Goal: Information Seeking & Learning: Find specific fact

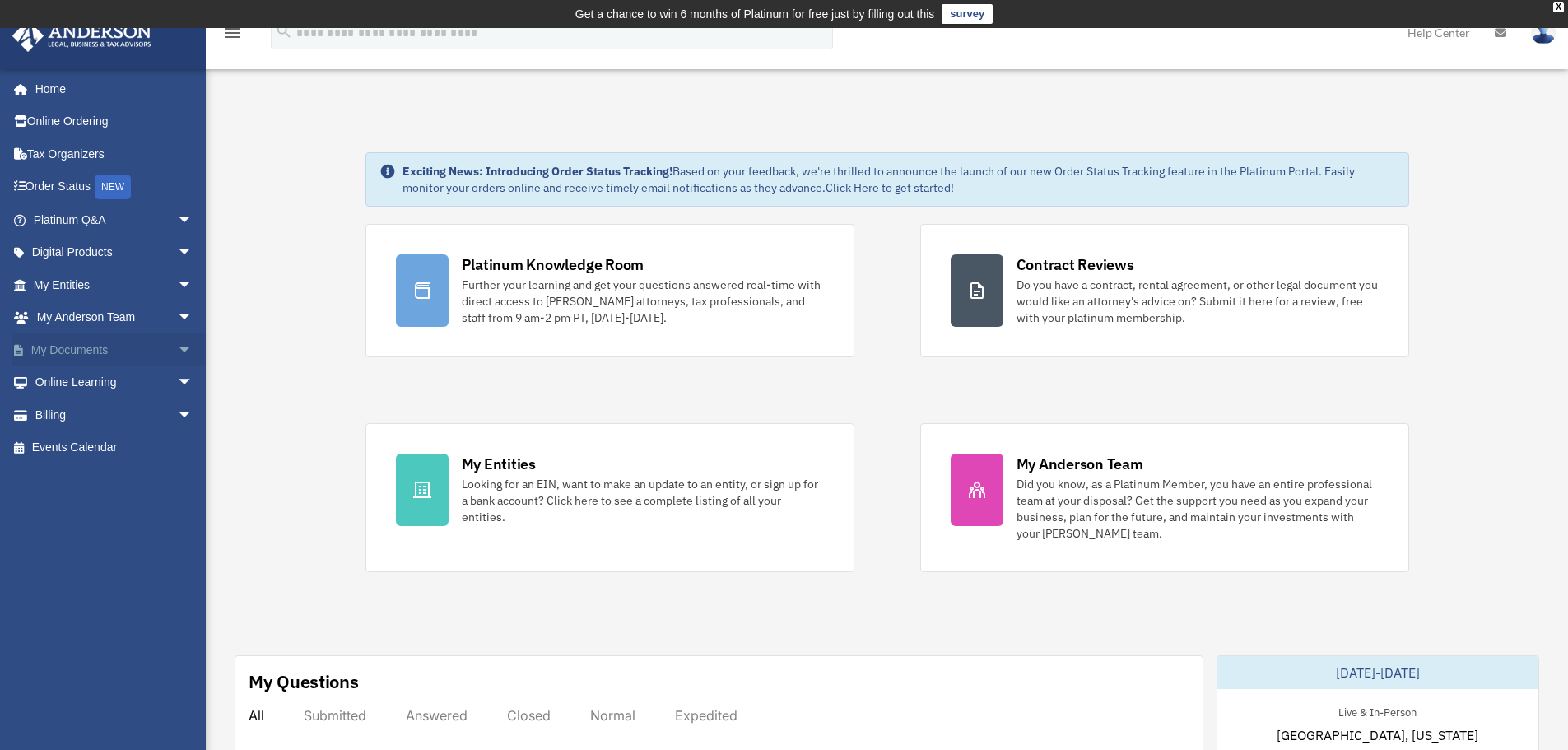
click at [61, 351] on link "My Documents arrow_drop_down" at bounding box center [115, 350] width 207 height 33
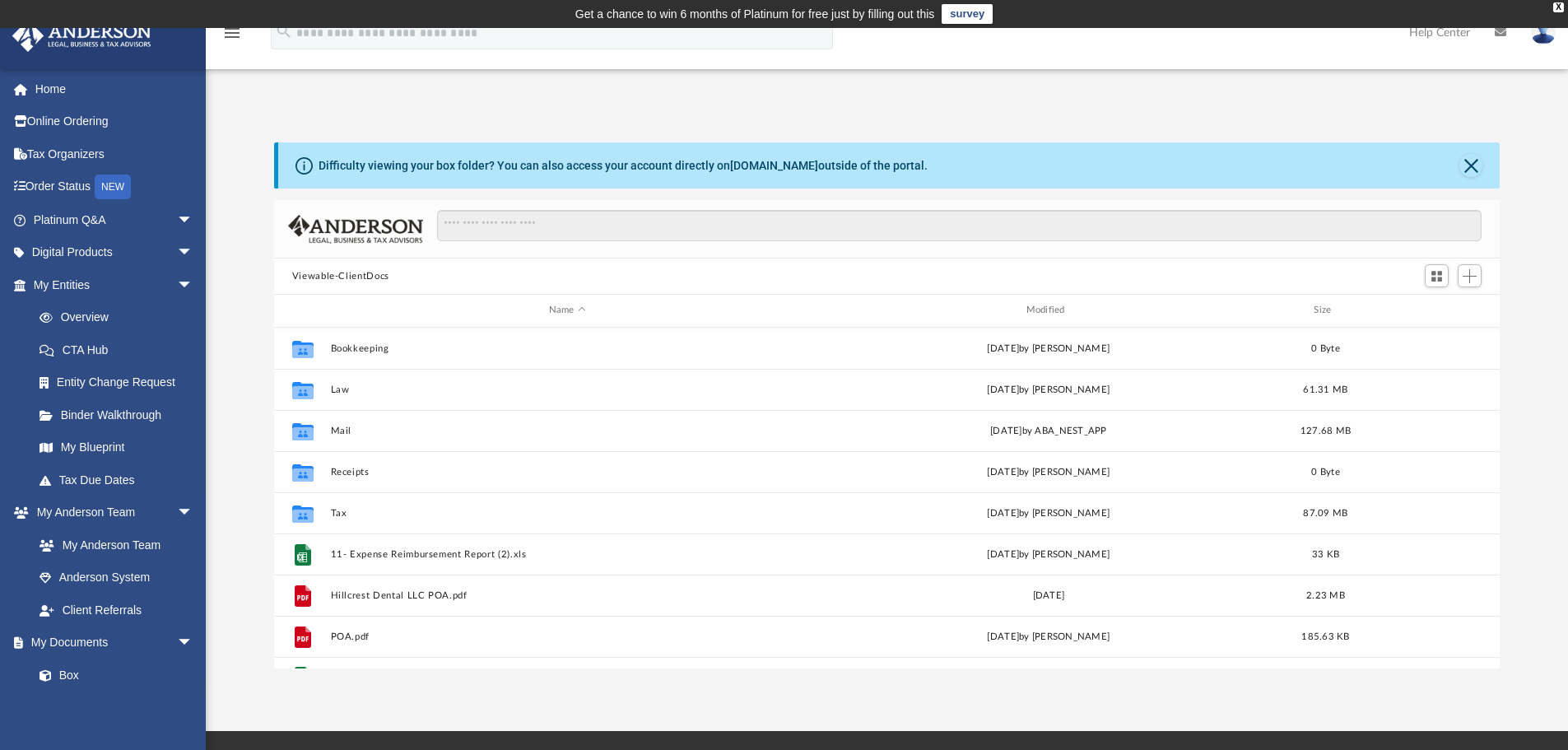
scroll to position [362, 1213]
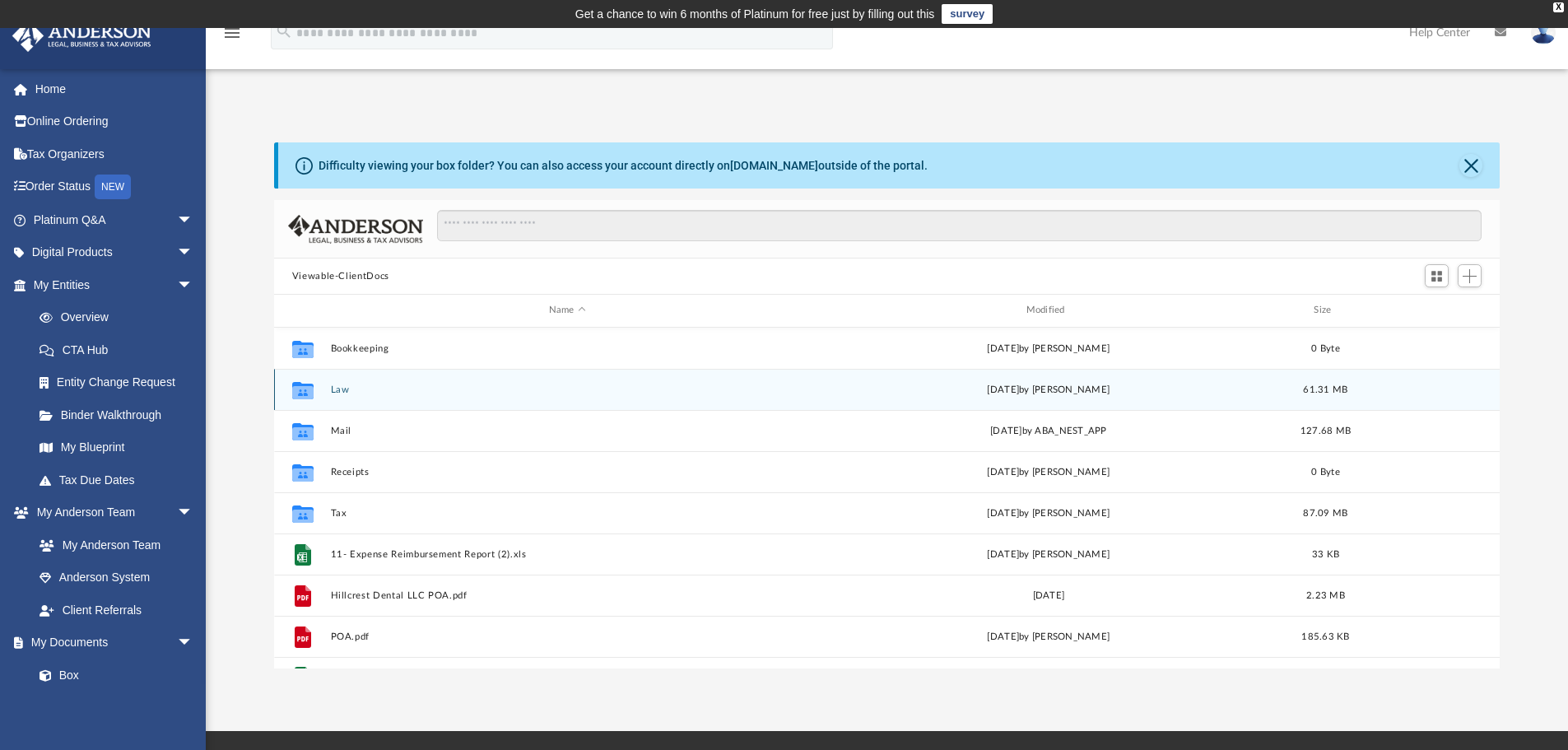
click at [341, 390] on button "Law" at bounding box center [567, 390] width 474 height 10
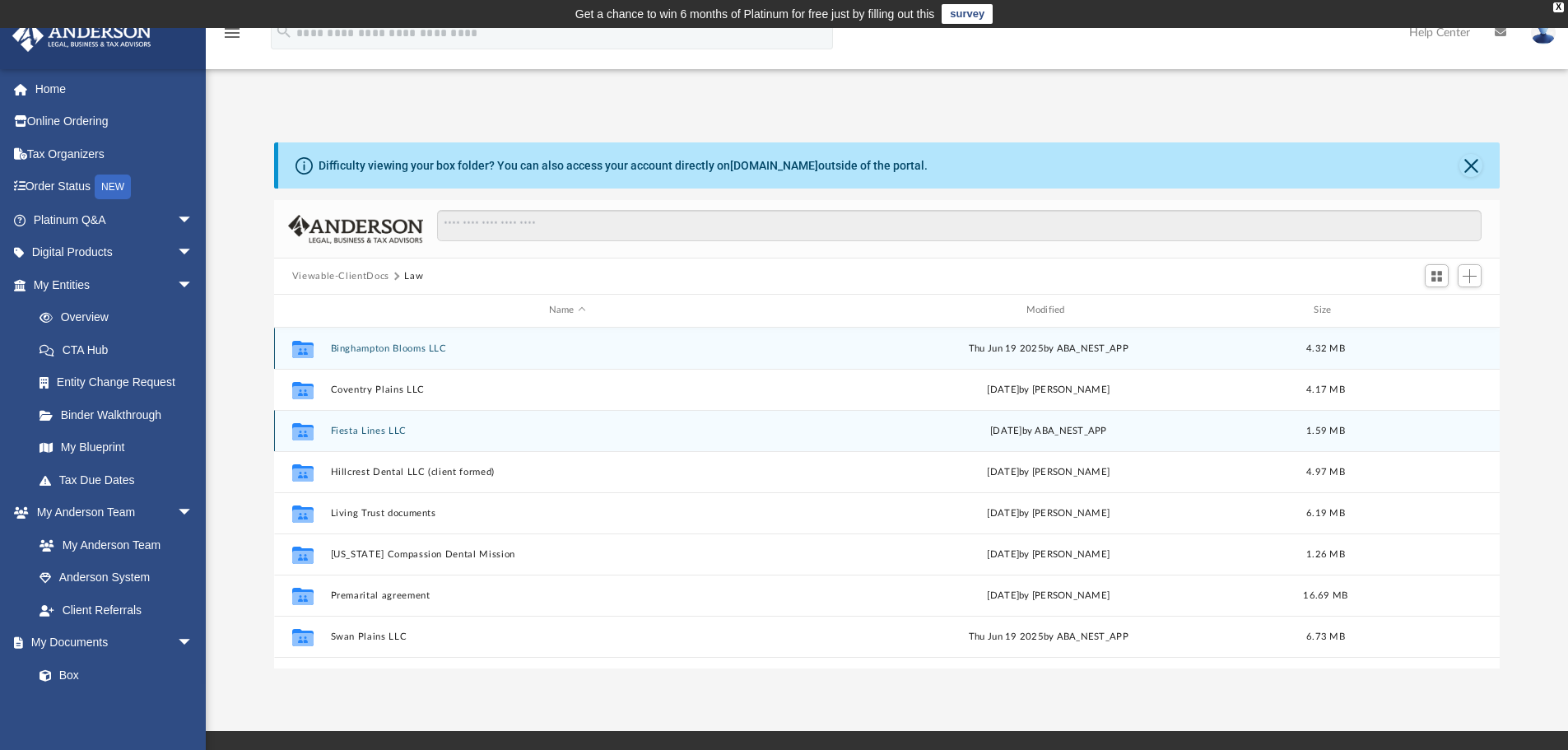
scroll to position [72, 0]
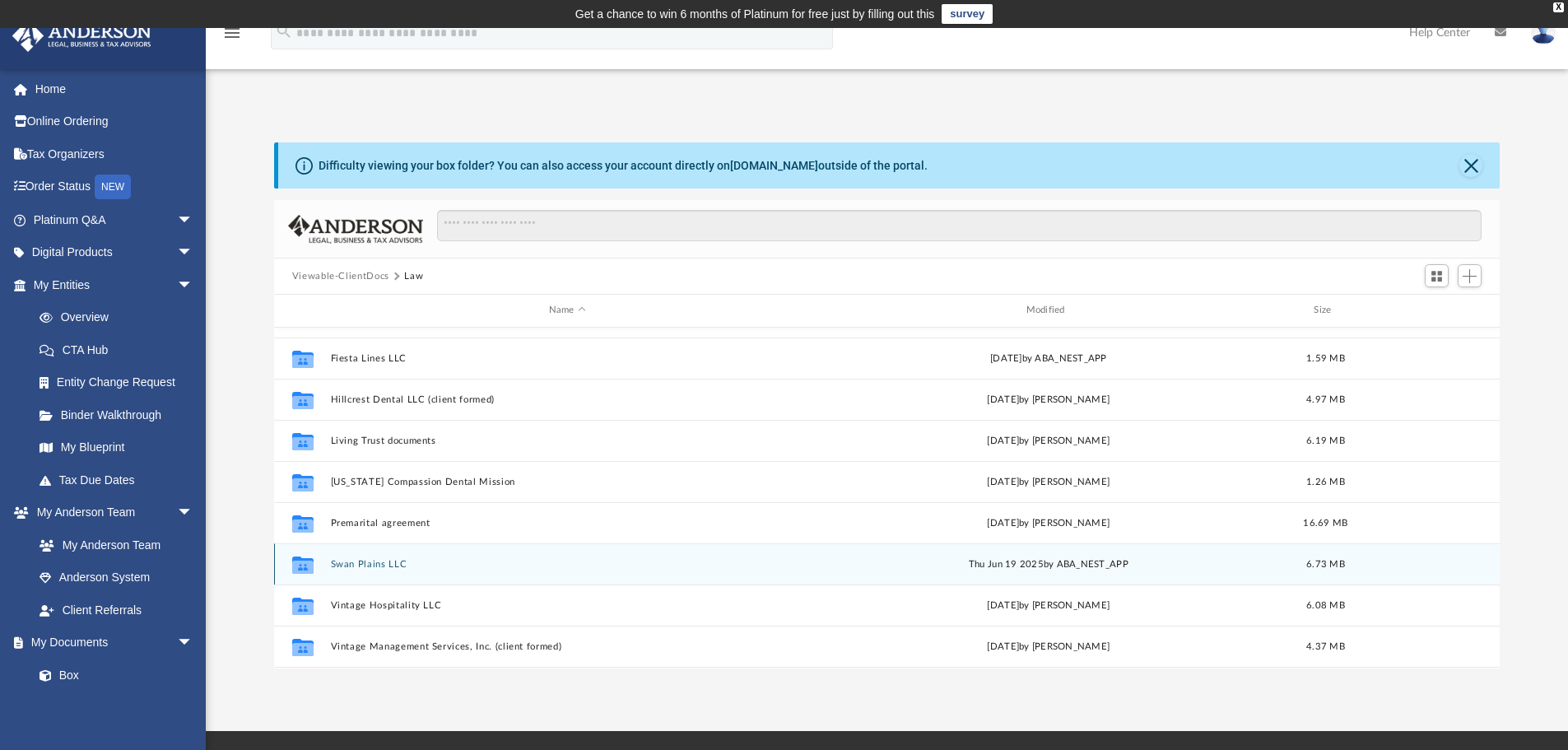
click at [382, 564] on button "Swan Plains LLC" at bounding box center [567, 565] width 474 height 10
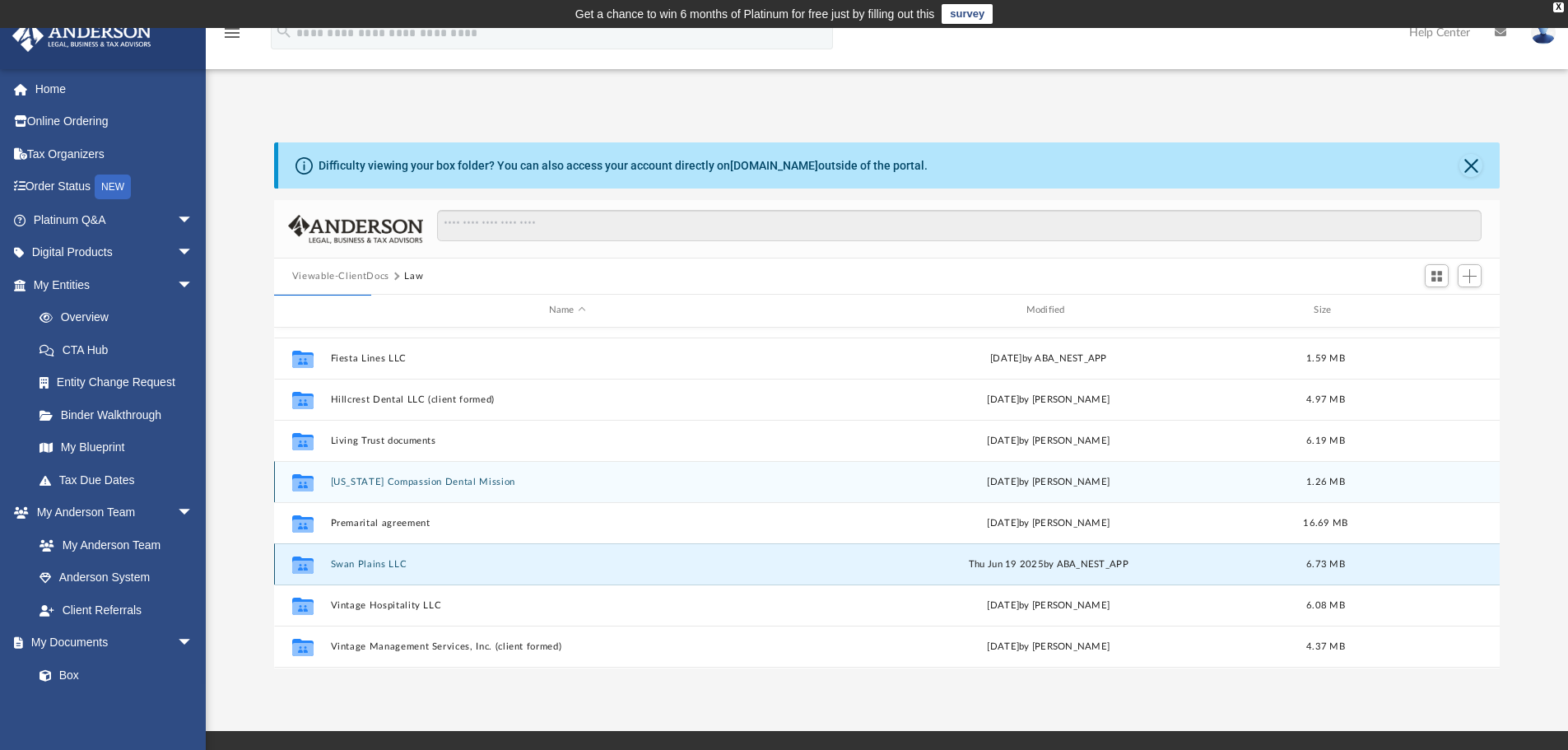
click at [382, 503] on div "Collaborated Folder Nevada Compassion Dental Mission Fri Aug 15 2025 by Seth Bl…" at bounding box center [887, 482] width 1226 height 41
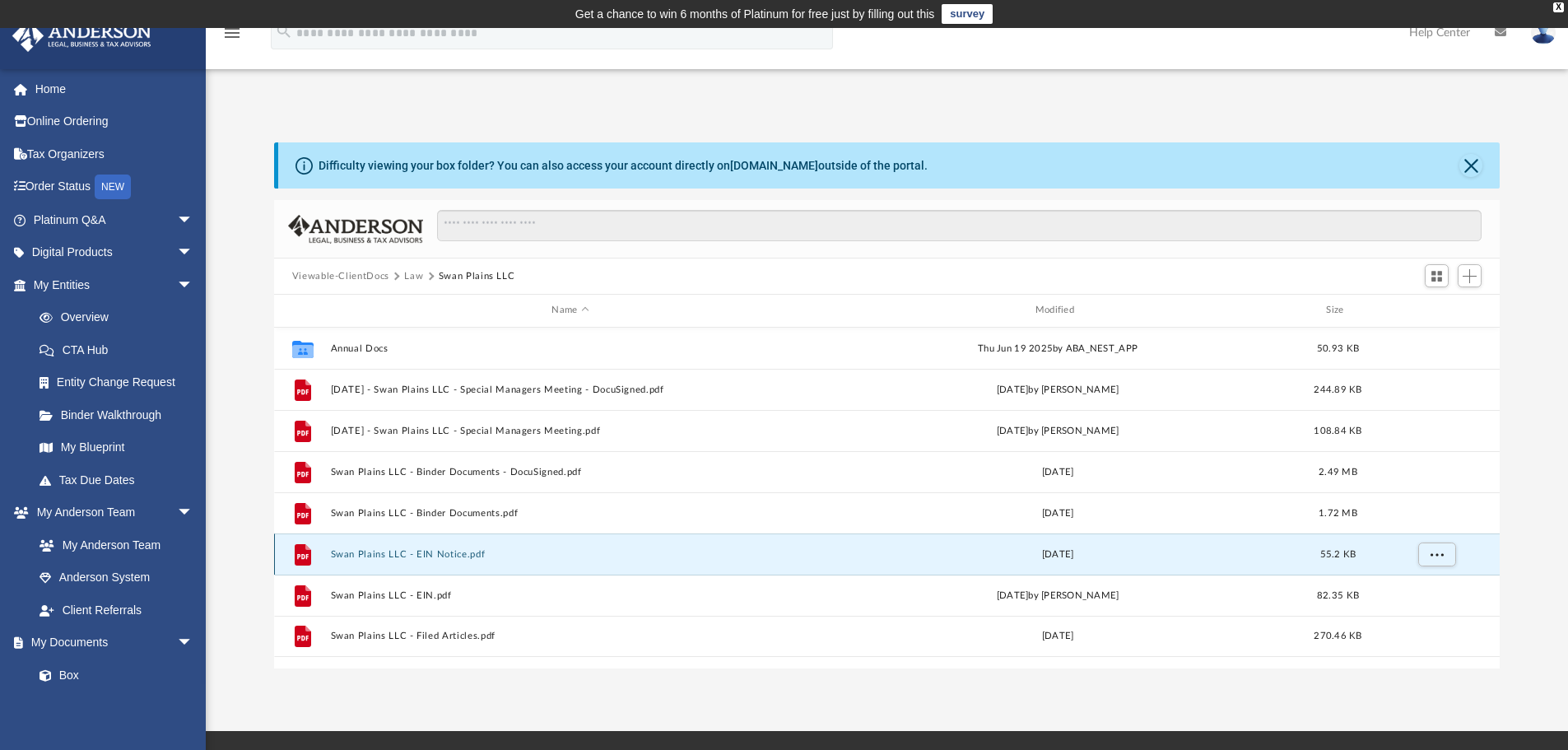
click at [395, 553] on button "Swan Plains LLC - EIN Notice.pdf" at bounding box center [569, 554] width 480 height 10
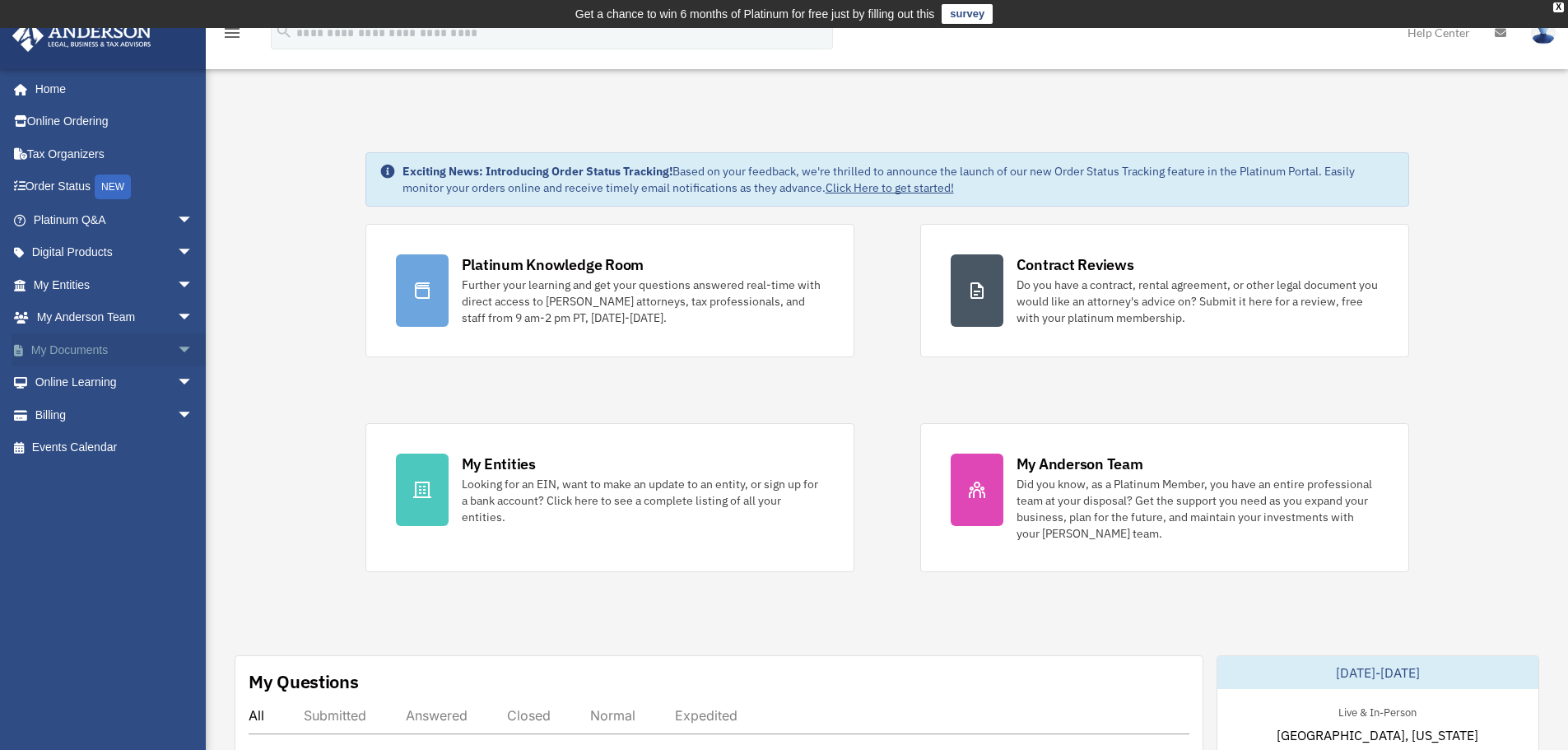
click at [177, 350] on span "arrow_drop_down" at bounding box center [193, 350] width 33 height 34
click at [87, 371] on link "Box" at bounding box center [121, 383] width 195 height 33
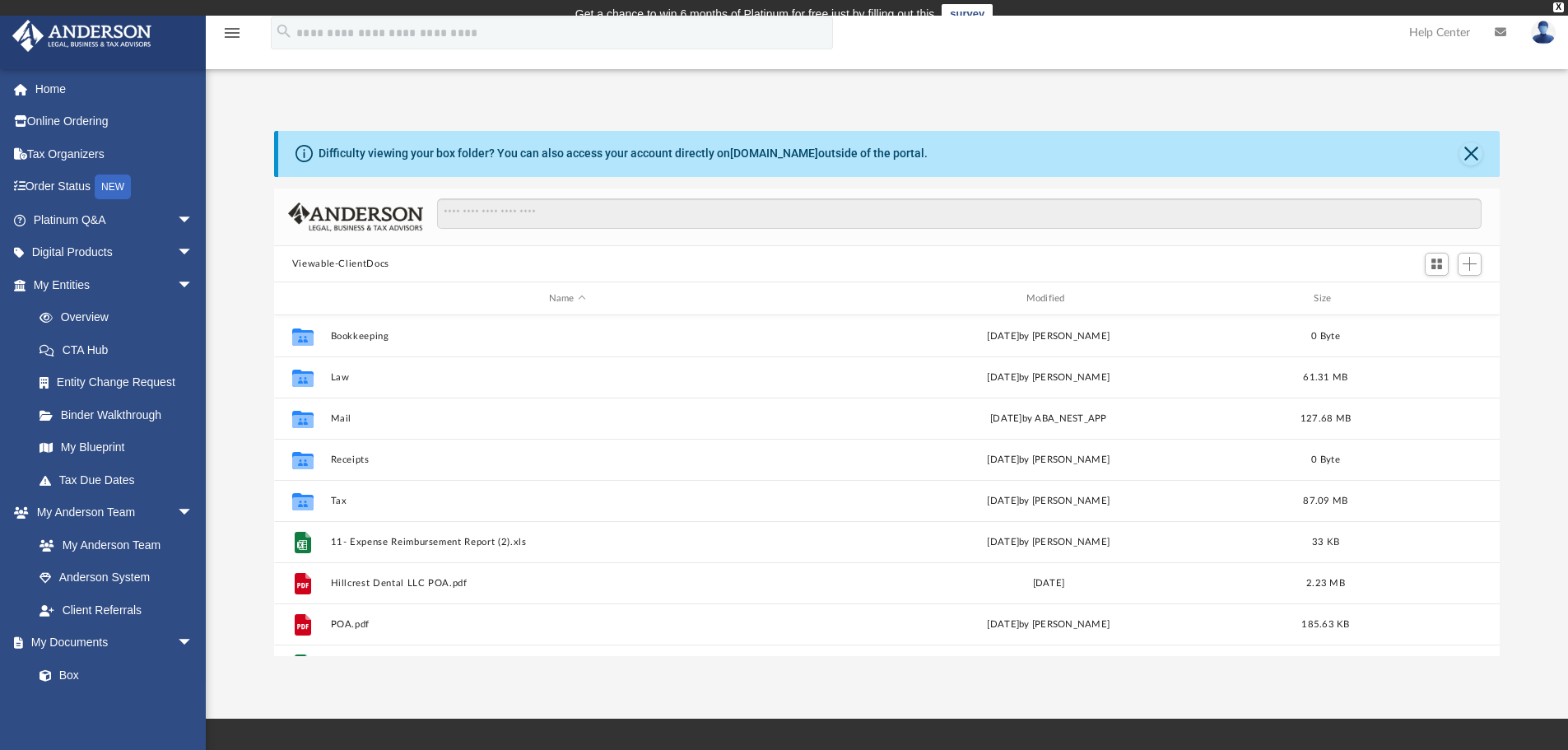
scroll to position [362, 1213]
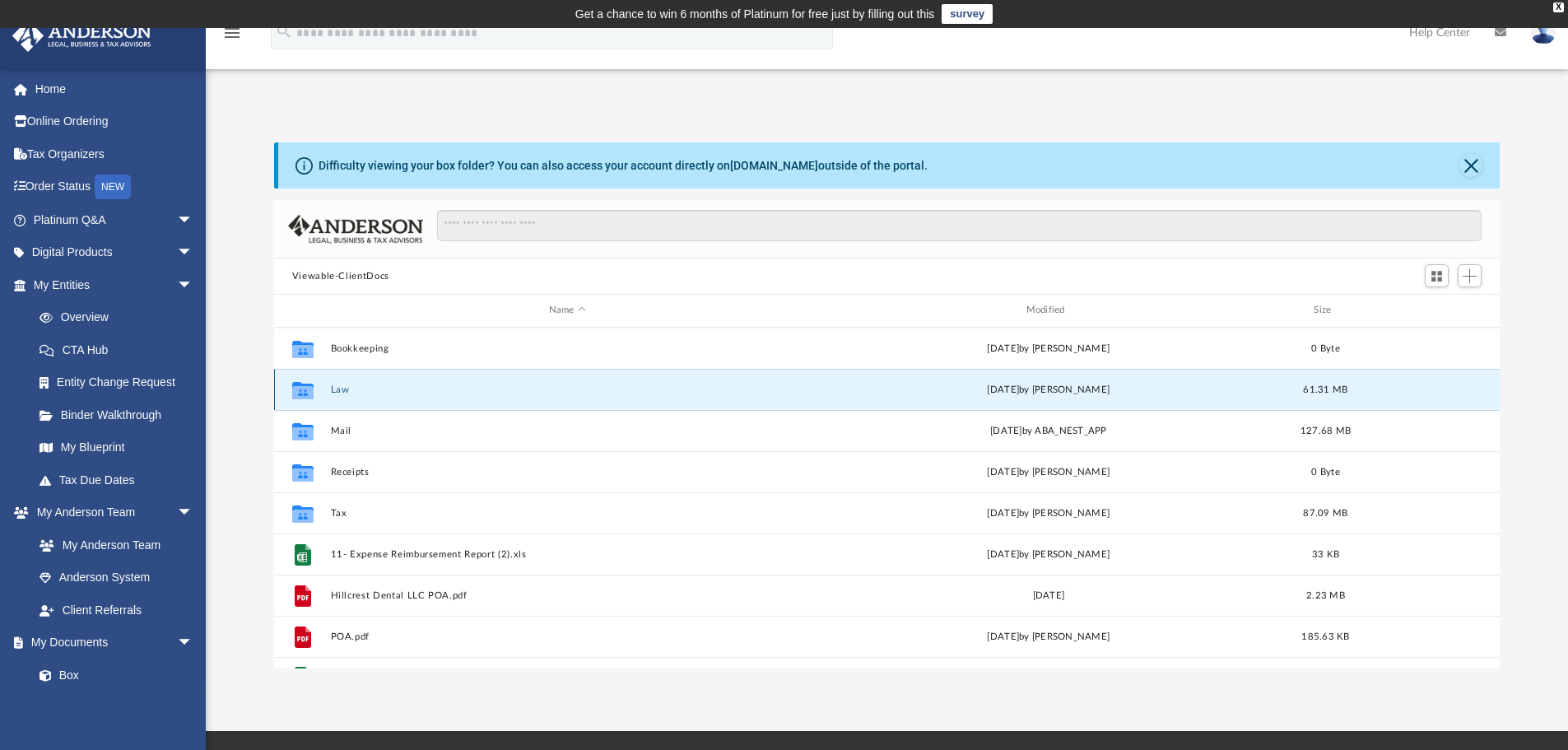
click at [344, 388] on button "Law" at bounding box center [567, 390] width 474 height 10
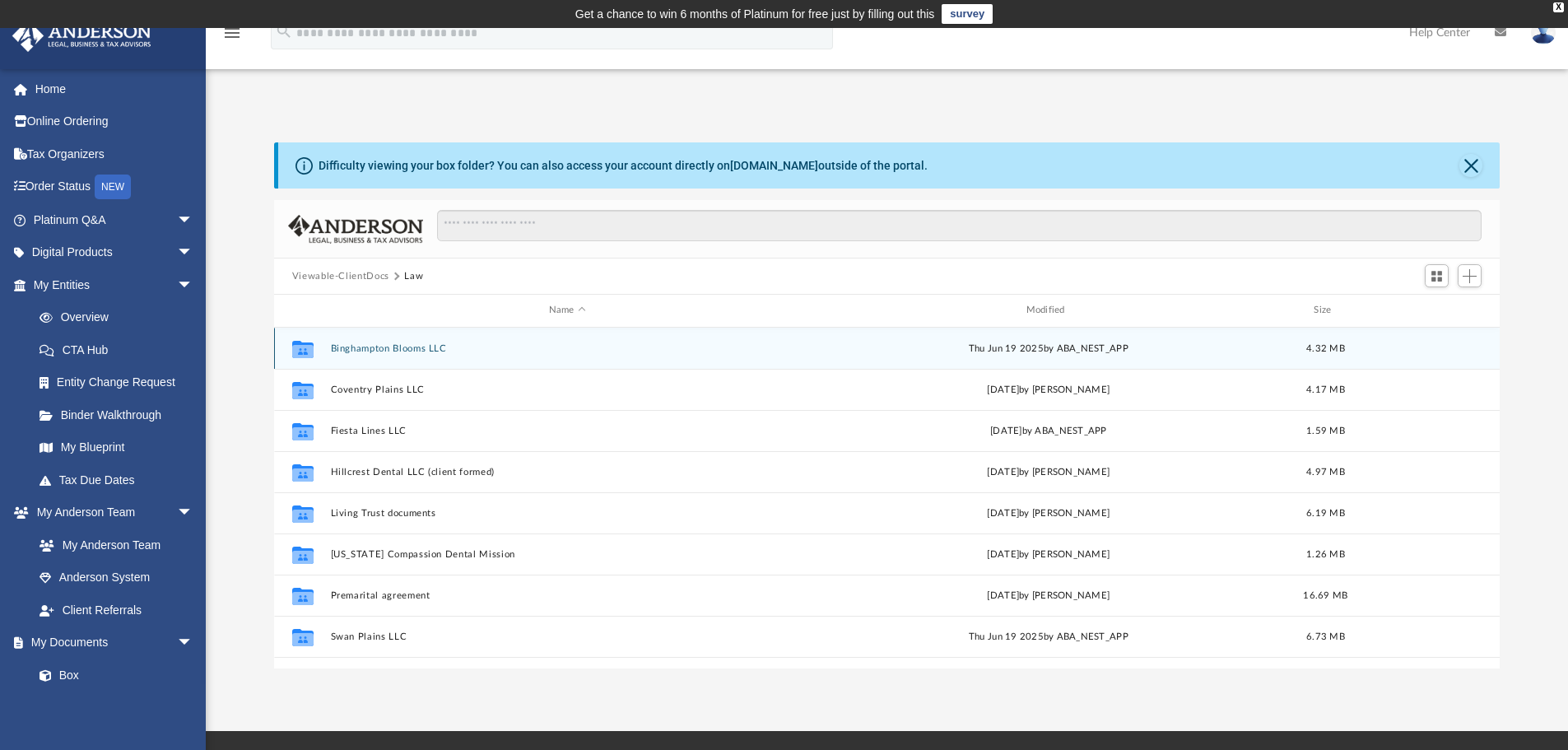
scroll to position [112, 0]
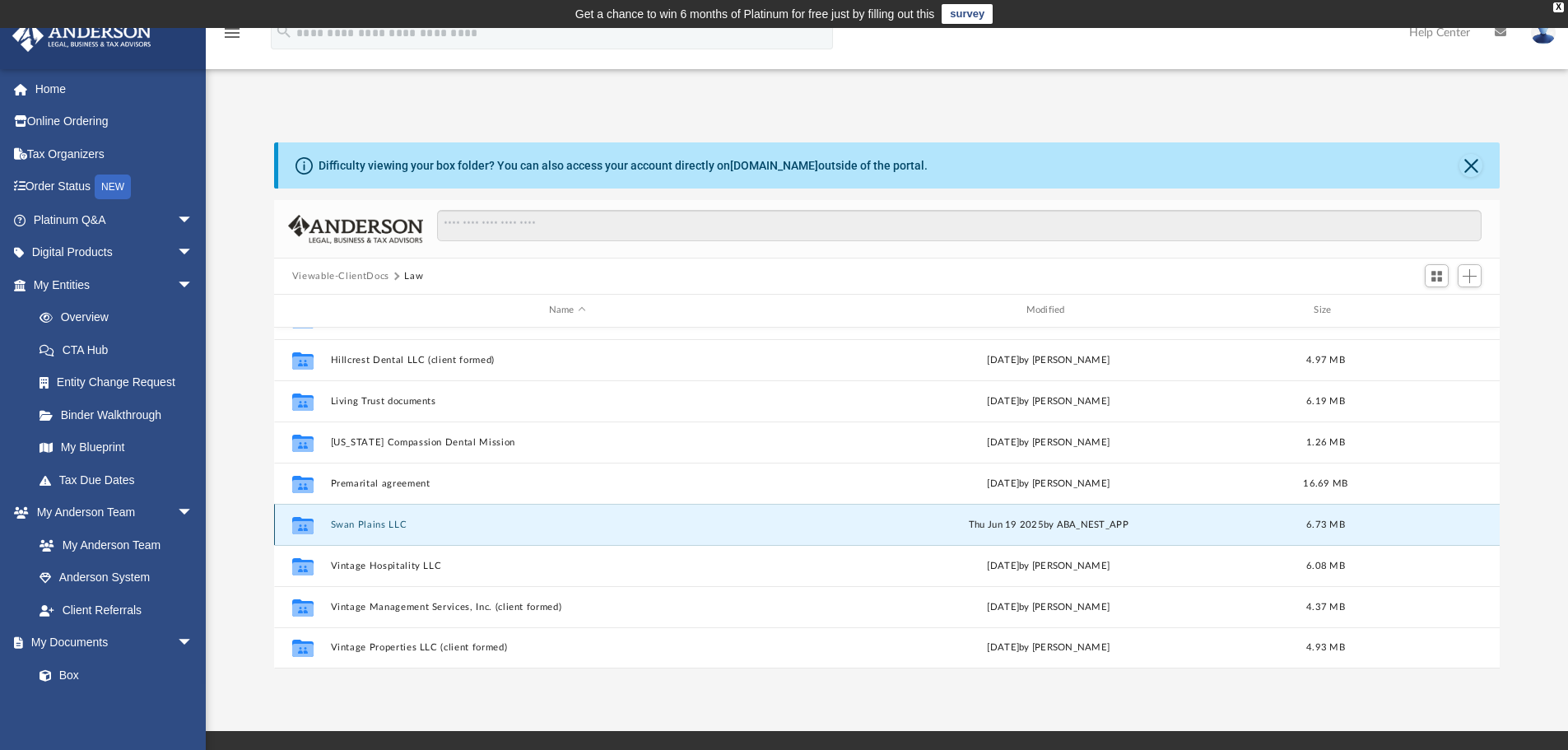
click at [346, 524] on button "Swan Plains LLC" at bounding box center [567, 525] width 474 height 10
click at [377, 529] on button "Swan Plains LLC" at bounding box center [567, 525] width 474 height 10
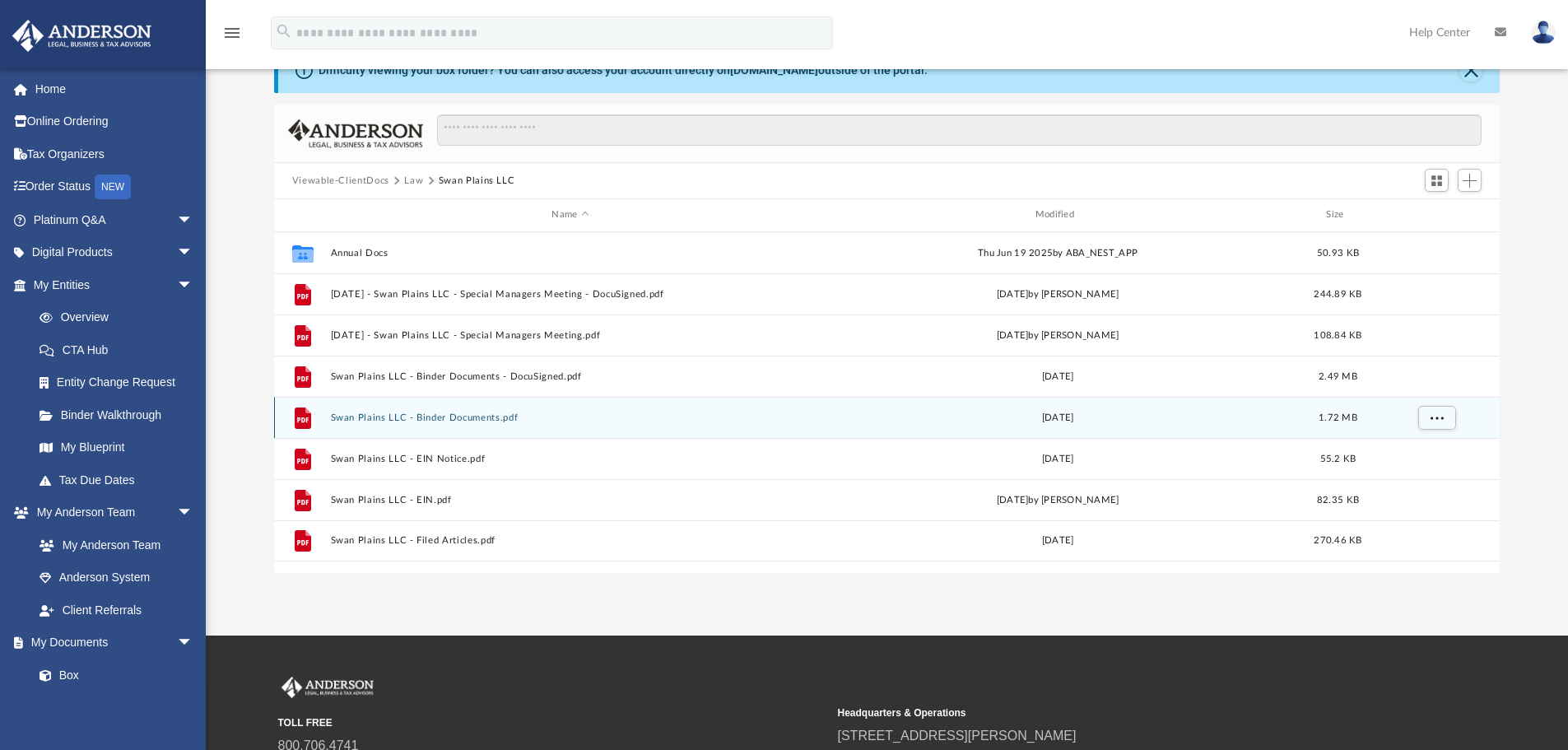
scroll to position [74, 0]
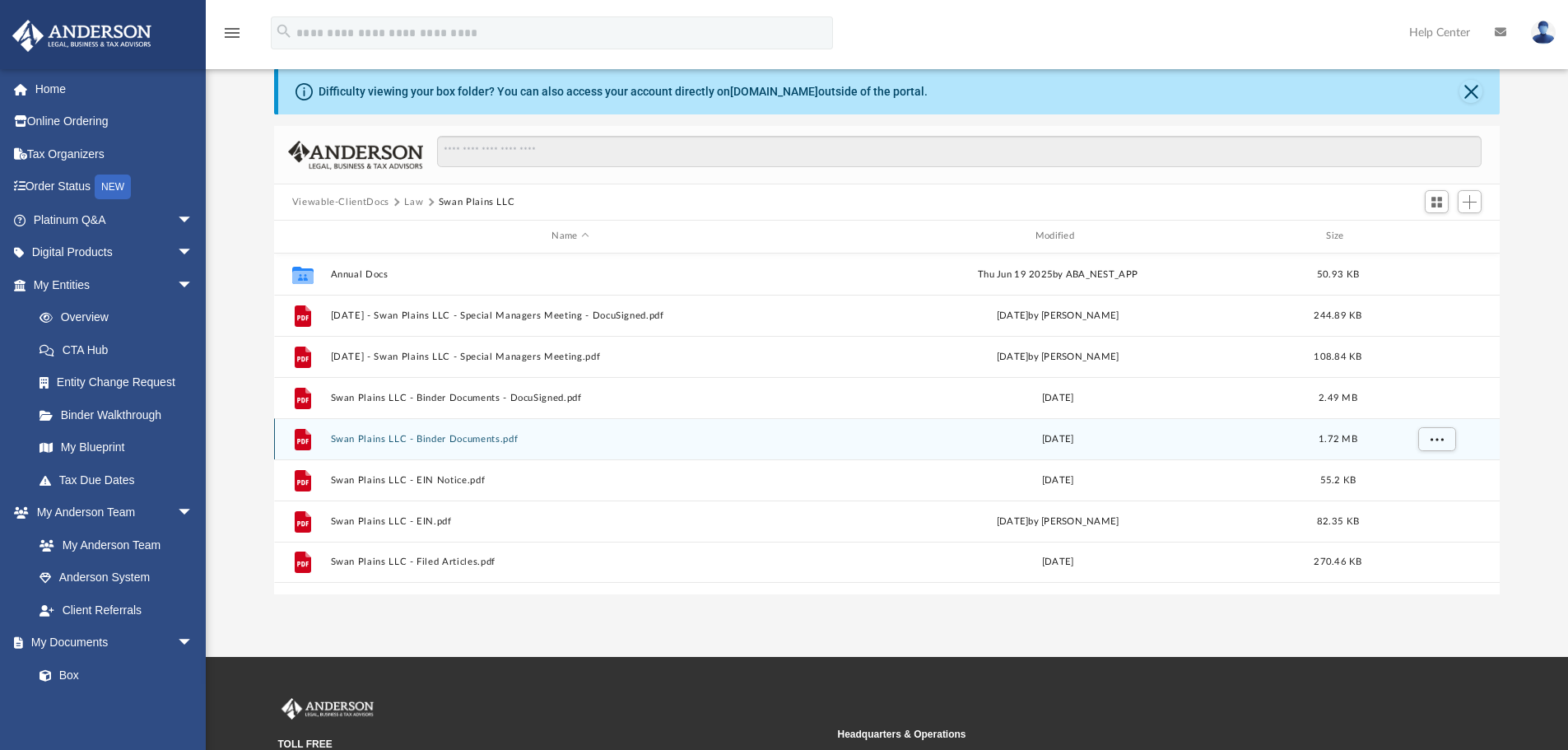
click at [441, 440] on button "Swan Plains LLC - Binder Documents.pdf" at bounding box center [569, 439] width 480 height 10
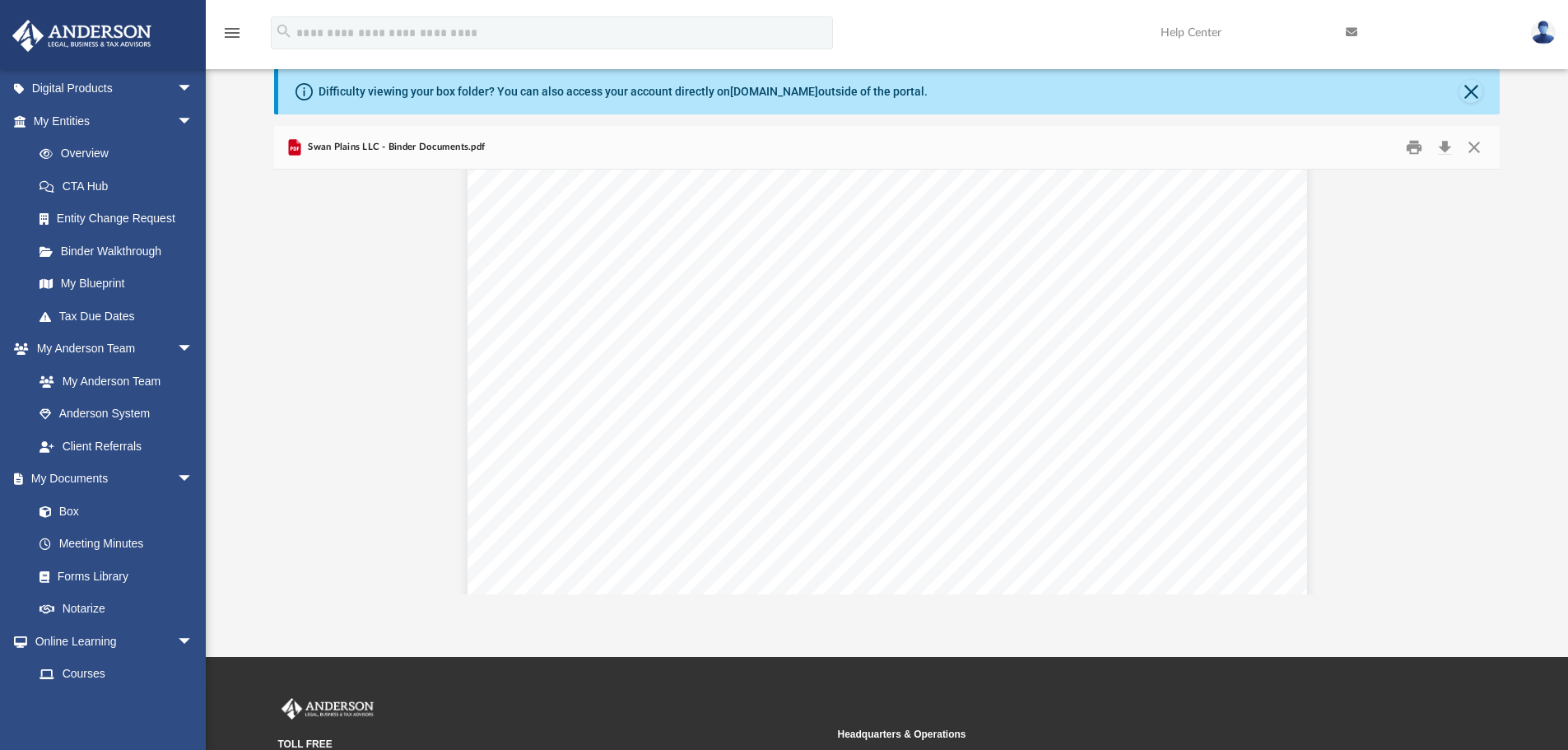
scroll to position [1280, 0]
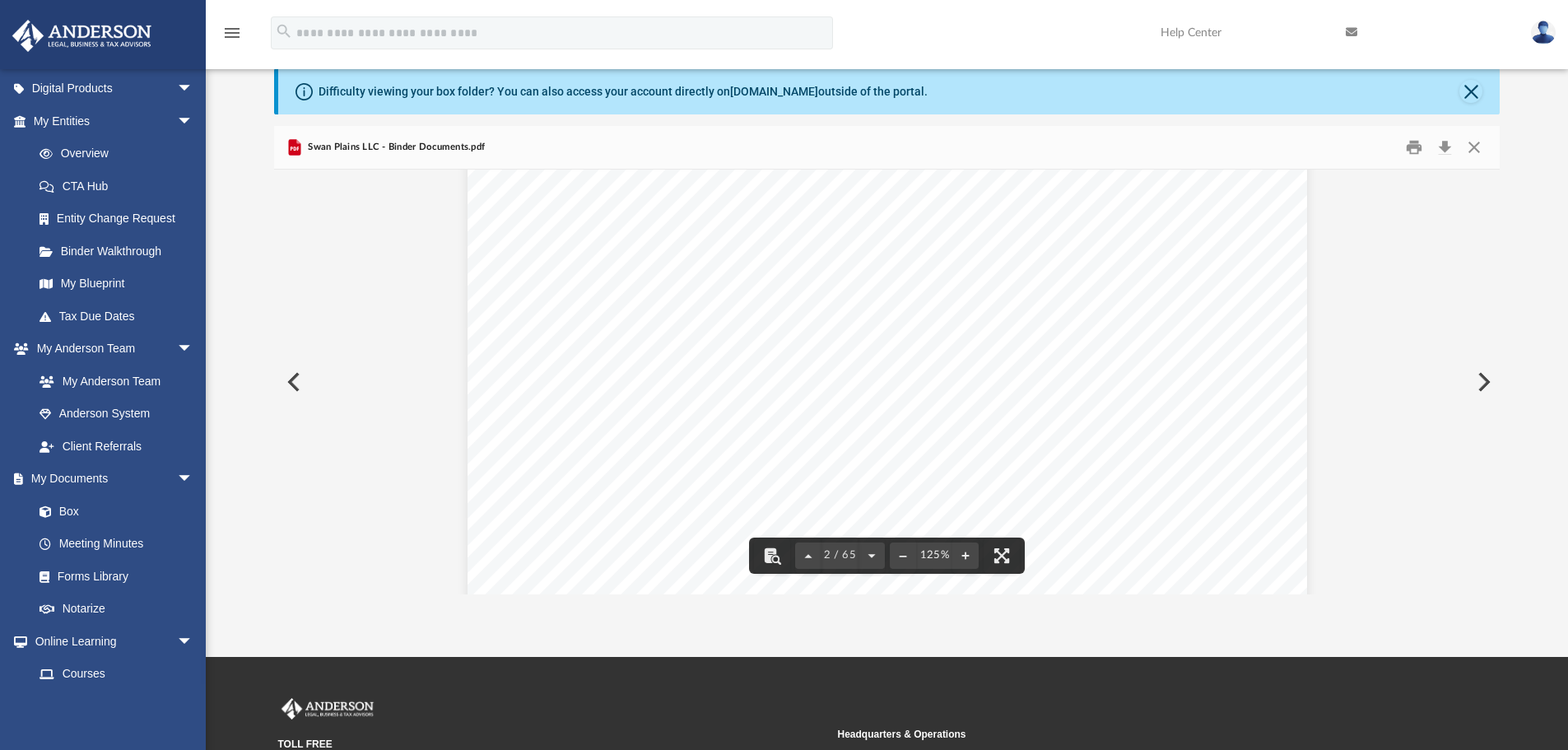
drag, startPoint x: 951, startPoint y: 281, endPoint x: 765, endPoint y: 270, distance: 186.3
click at [765, 270] on div "Swan Plains LLC Entity Formation Information State of Formation: Wyoming Date o…" at bounding box center [887, 557] width 839 height 1087
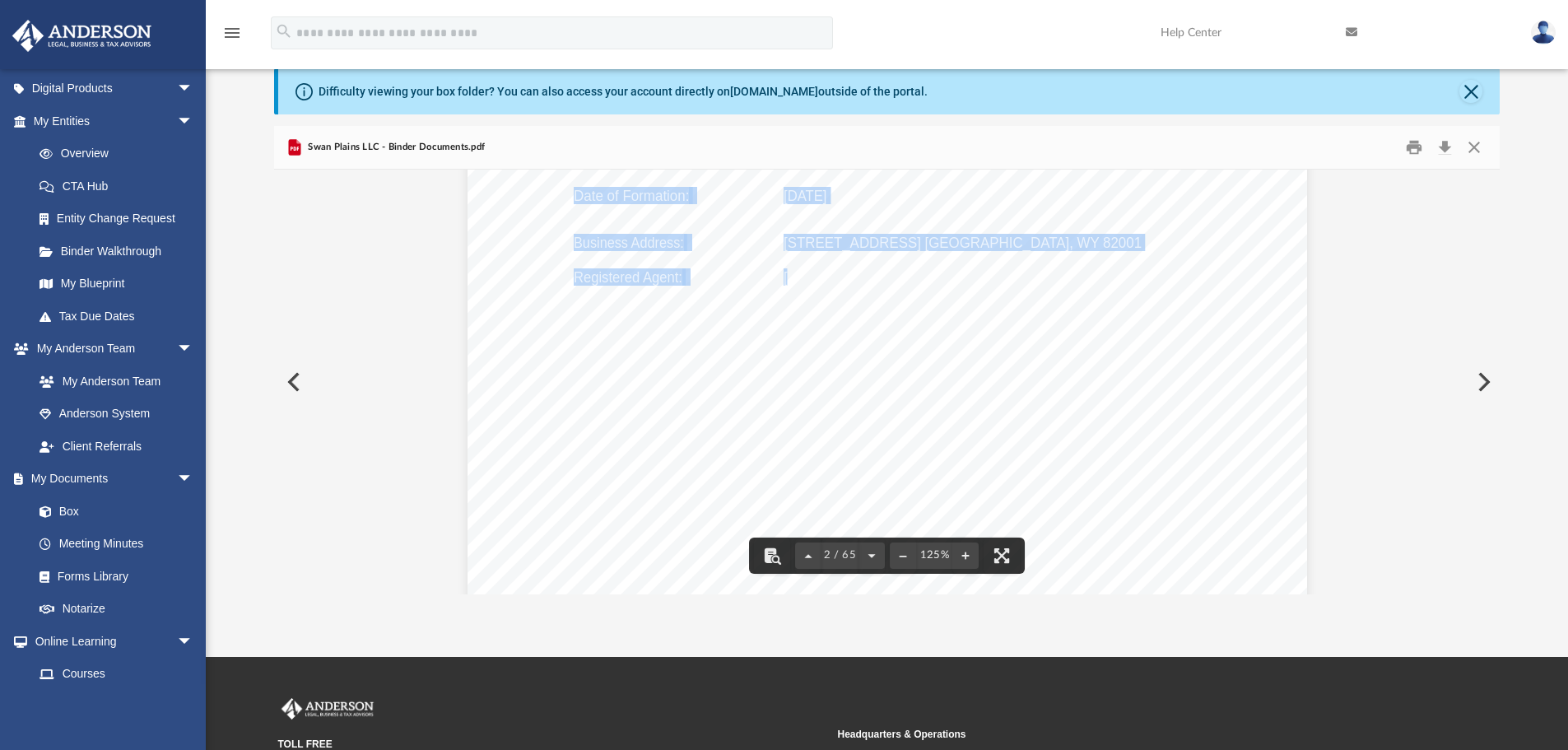
drag, startPoint x: 782, startPoint y: 278, endPoint x: 876, endPoint y: 258, distance: 96.1
click at [876, 258] on div "Swan Plains LLC Entity Formation Information State of Formation: Wyoming Date o…" at bounding box center [887, 557] width 839 height 1087
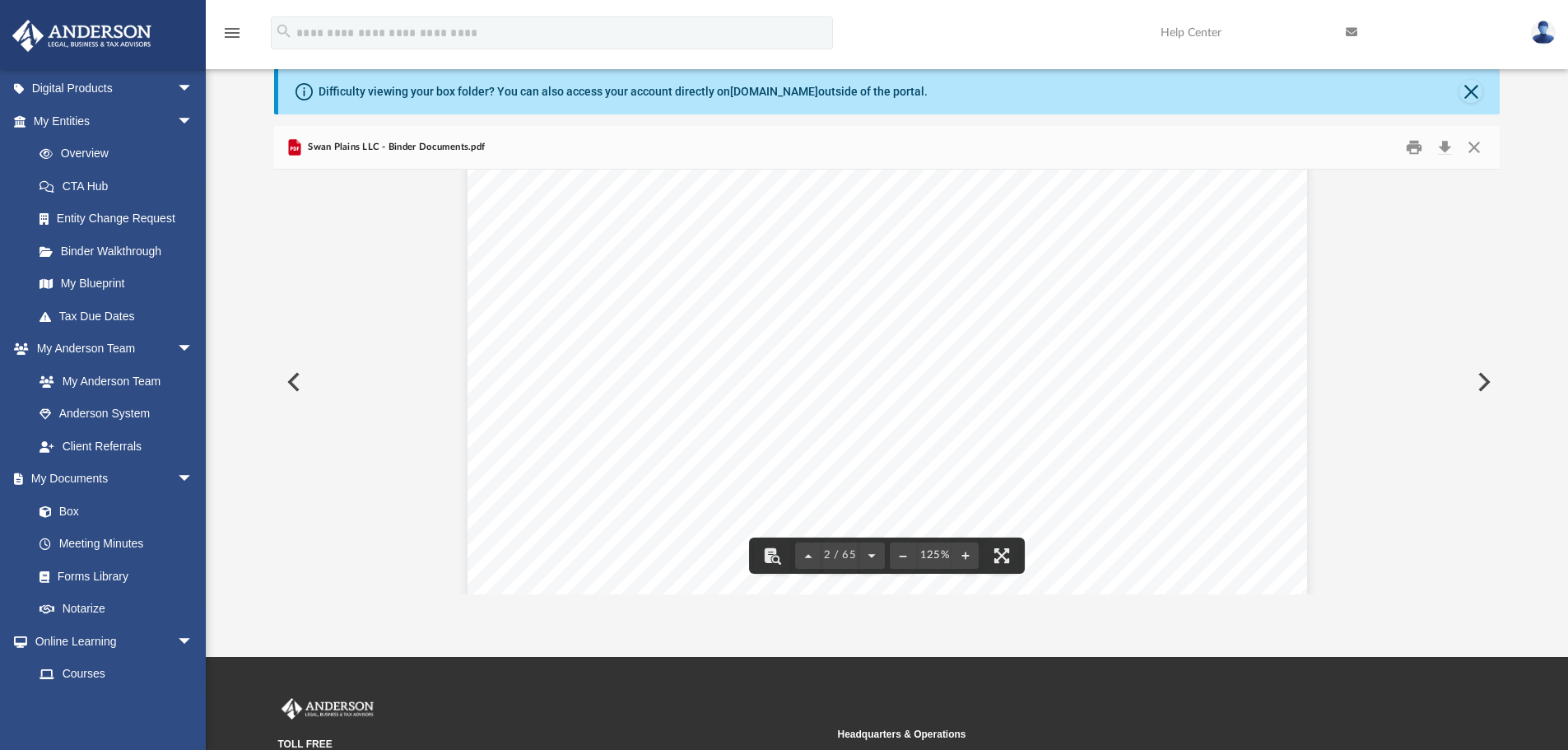
click at [868, 276] on span "Anderson Registered Agents" at bounding box center [896, 277] width 227 height 15
drag, startPoint x: 948, startPoint y: 278, endPoint x: 781, endPoint y: 280, distance: 167.0
click at [783, 280] on span "Anderson Registered Agents" at bounding box center [896, 277] width 227 height 15
drag, startPoint x: 775, startPoint y: 241, endPoint x: 871, endPoint y: 245, distance: 96.1
click at [871, 245] on div "Swan Plains LLC Entity Formation Information State of Formation: Wyoming Date o…" at bounding box center [887, 557] width 839 height 1087
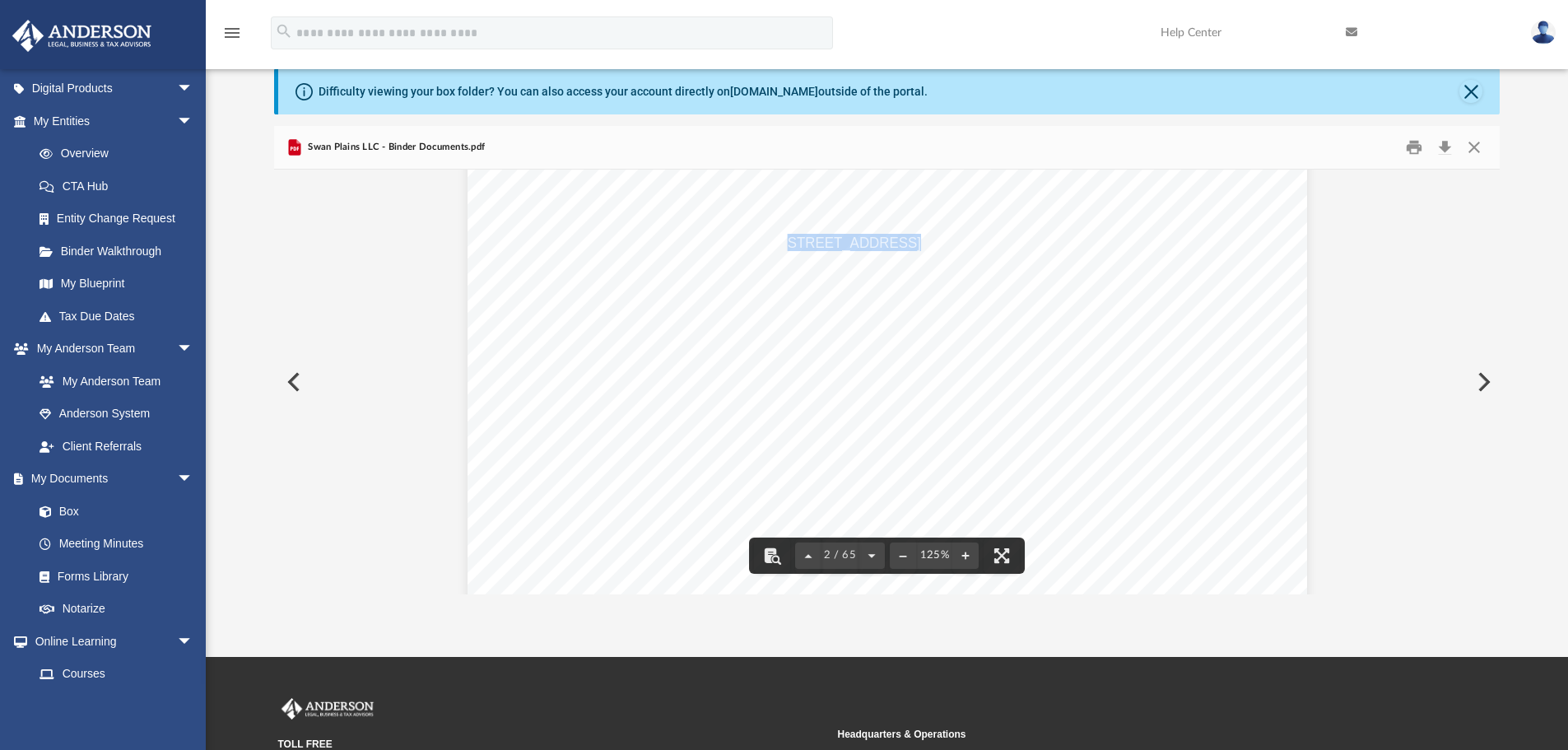
drag, startPoint x: 879, startPoint y: 244, endPoint x: 781, endPoint y: 245, distance: 98.0
click at [783, 245] on span "1718 Capitol Ave. Cheyenne, WY 82001" at bounding box center [962, 242] width 358 height 15
drag, startPoint x: 781, startPoint y: 245, endPoint x: 842, endPoint y: 219, distance: 66.3
click at [842, 219] on div "Swan Plains LLC Entity Formation Information State of Formation: Wyoming Date o…" at bounding box center [887, 557] width 839 height 1087
click at [877, 231] on div "Swan Plains LLC Entity Formation Information State of Formation: Wyoming Date o…" at bounding box center [887, 557] width 839 height 1087
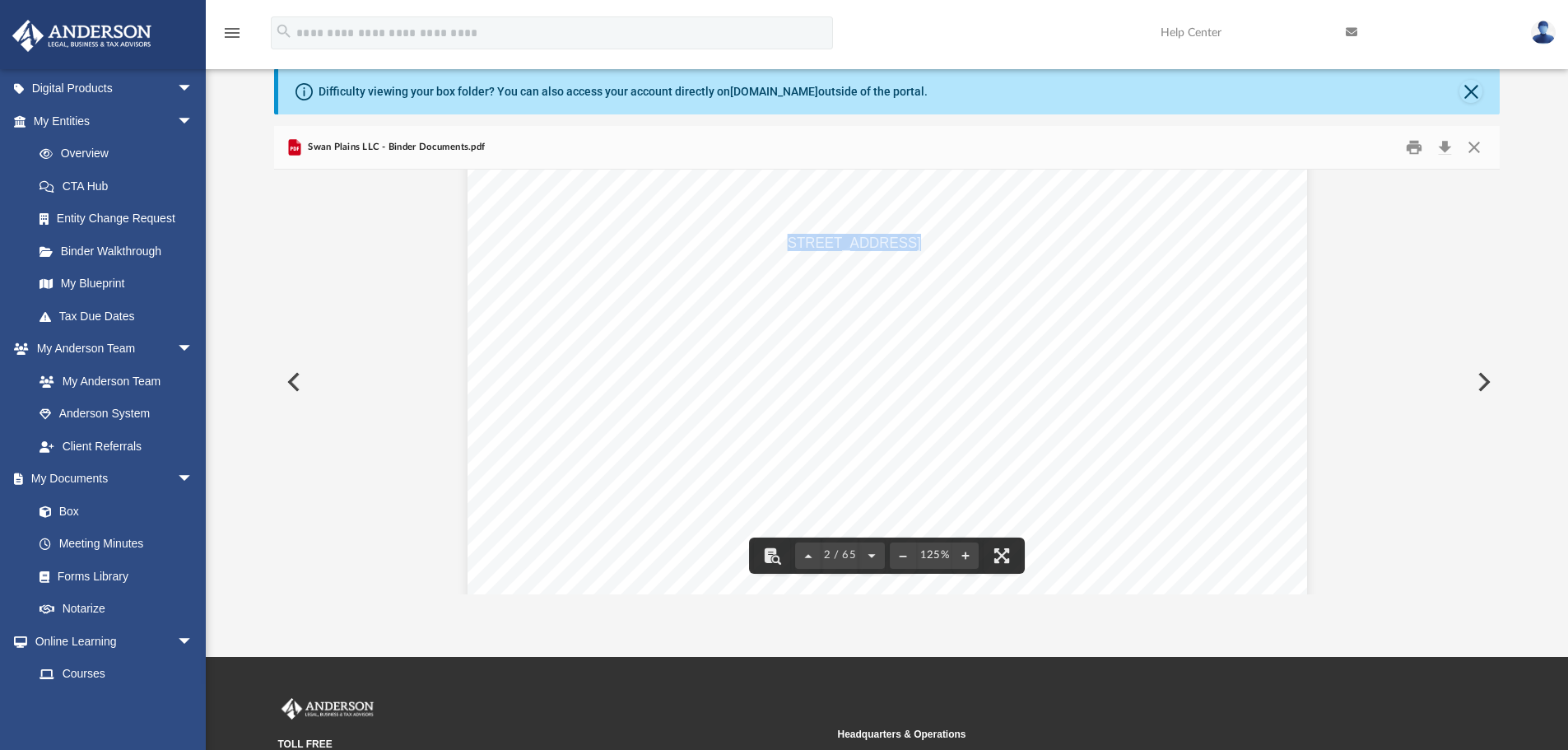
click at [880, 231] on div "Swan Plains LLC Entity Formation Information State of Formation: Wyoming Date o…" at bounding box center [887, 557] width 839 height 1087
click at [889, 245] on span "1718 Capitol Ave. Cheyenne, WY 82001" at bounding box center [962, 242] width 358 height 15
drag, startPoint x: 888, startPoint y: 245, endPoint x: 782, endPoint y: 247, distance: 106.0
click at [783, 247] on span "1718 Capitol Ave. Cheyenne, WY 82001" at bounding box center [962, 242] width 358 height 15
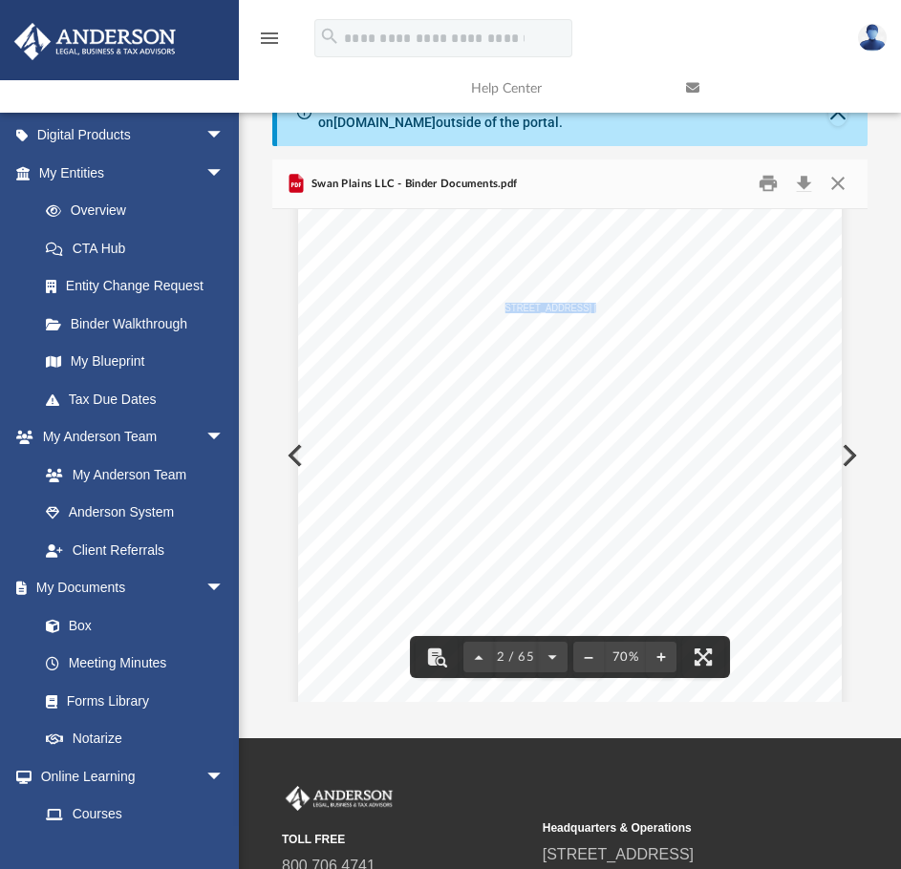
scroll to position [797, 0]
drag, startPoint x: 548, startPoint y: 504, endPoint x: 504, endPoint y: 509, distance: 44.2
click at [504, 509] on div "Swan Plains LLC Entity Formation Information State of Formation: Wyoming Date o…" at bounding box center [570, 511] width 544 height 703
click at [493, 507] on div "Swan Plains LLC Entity Formation Information State of Formation: Wyoming Date o…" at bounding box center [570, 511] width 544 height 703
drag, startPoint x: 498, startPoint y: 507, endPoint x: 542, endPoint y: 510, distance: 44.0
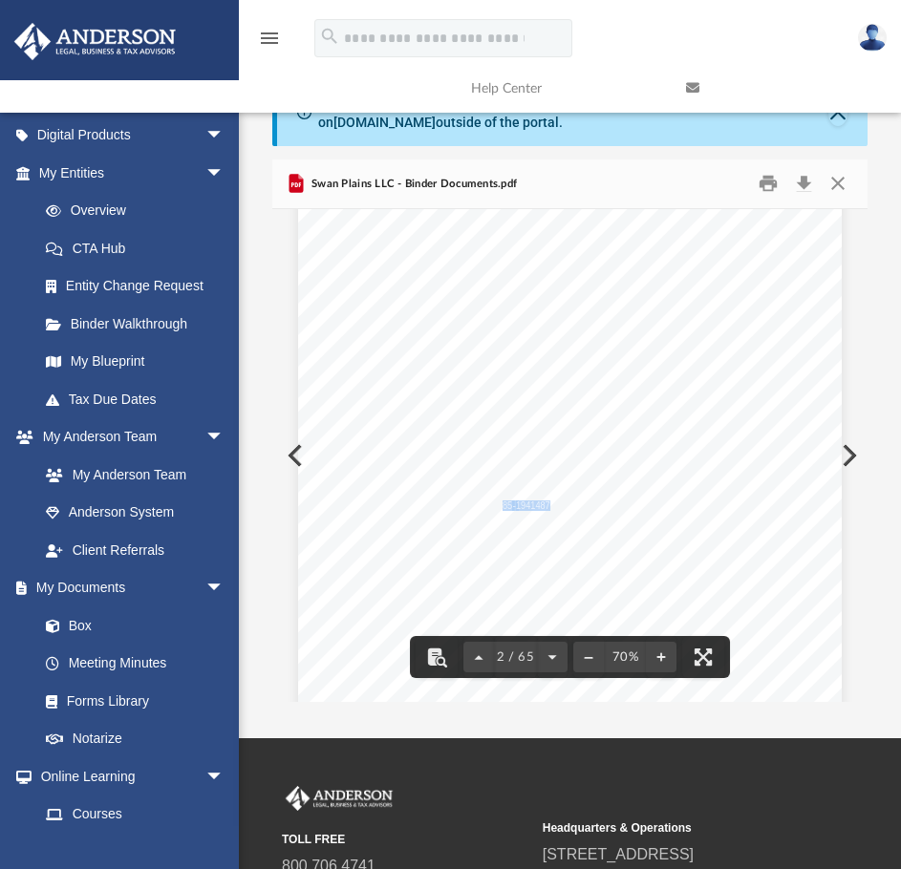
click at [298, 160] on span "85 - 1941487" at bounding box center [298, 160] width 0 height 0
